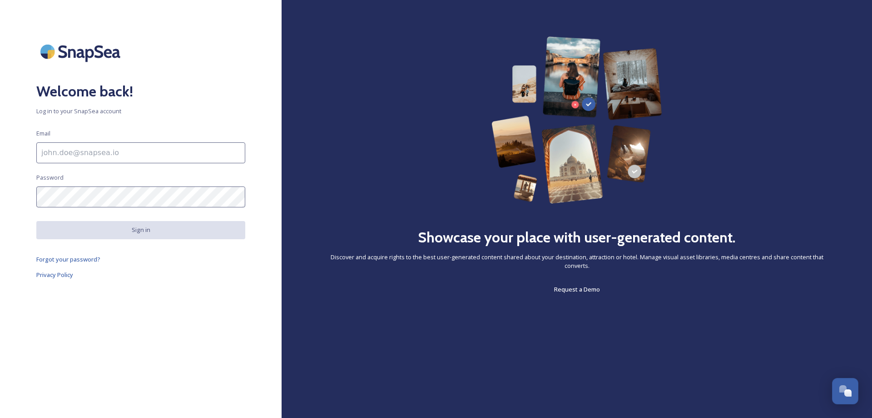
click at [153, 153] on input at bounding box center [140, 152] width 209 height 21
type input "[EMAIL_ADDRESS][DOMAIN_NAME]"
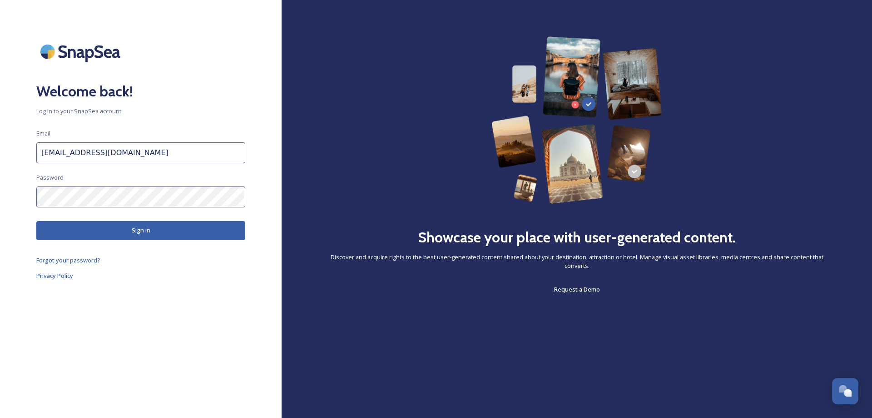
click at [123, 229] on button "Sign in" at bounding box center [140, 230] width 209 height 19
